Goal: Task Accomplishment & Management: Manage account settings

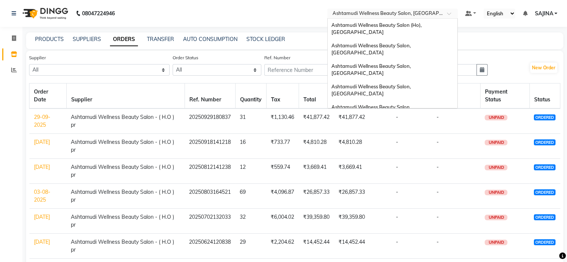
click at [417, 14] on input "text" at bounding box center [385, 13] width 108 height 7
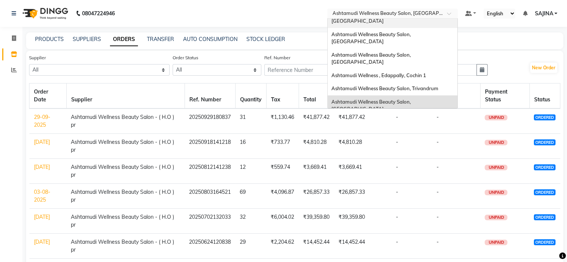
scroll to position [75, 0]
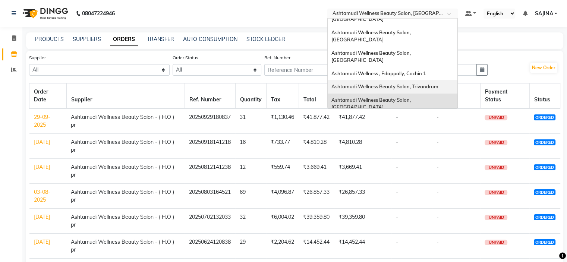
click at [419, 83] on span "Ashtamudi Wellness Beauty Salon, Trivandrum" at bounding box center [384, 86] width 107 height 6
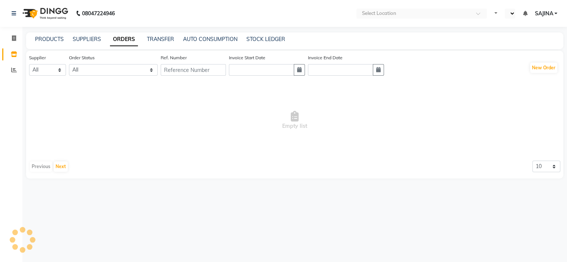
select select "en"
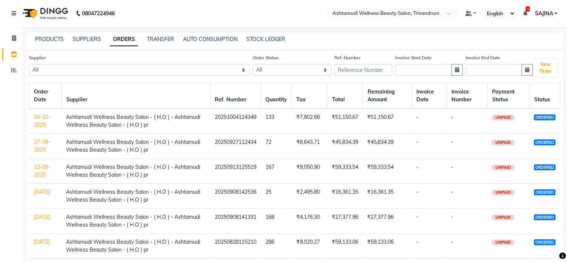
click at [43, 120] on link "04-10-2025" at bounding box center [42, 121] width 16 height 15
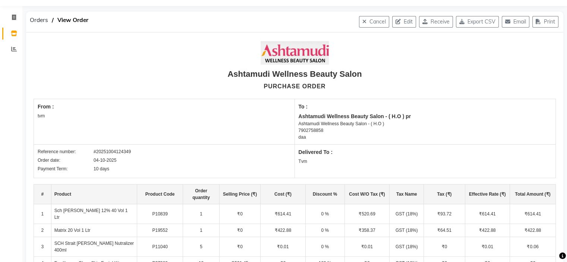
scroll to position [37, 0]
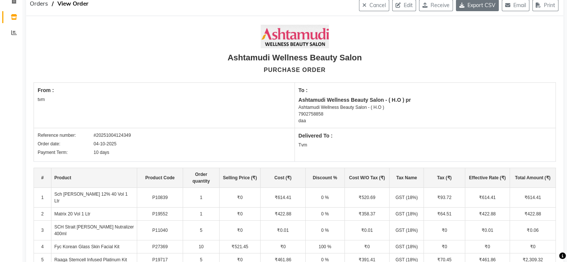
click at [486, 4] on button "Export CSV" at bounding box center [477, 6] width 43 height 12
